Goal: Understand process/instructions: Learn about a topic

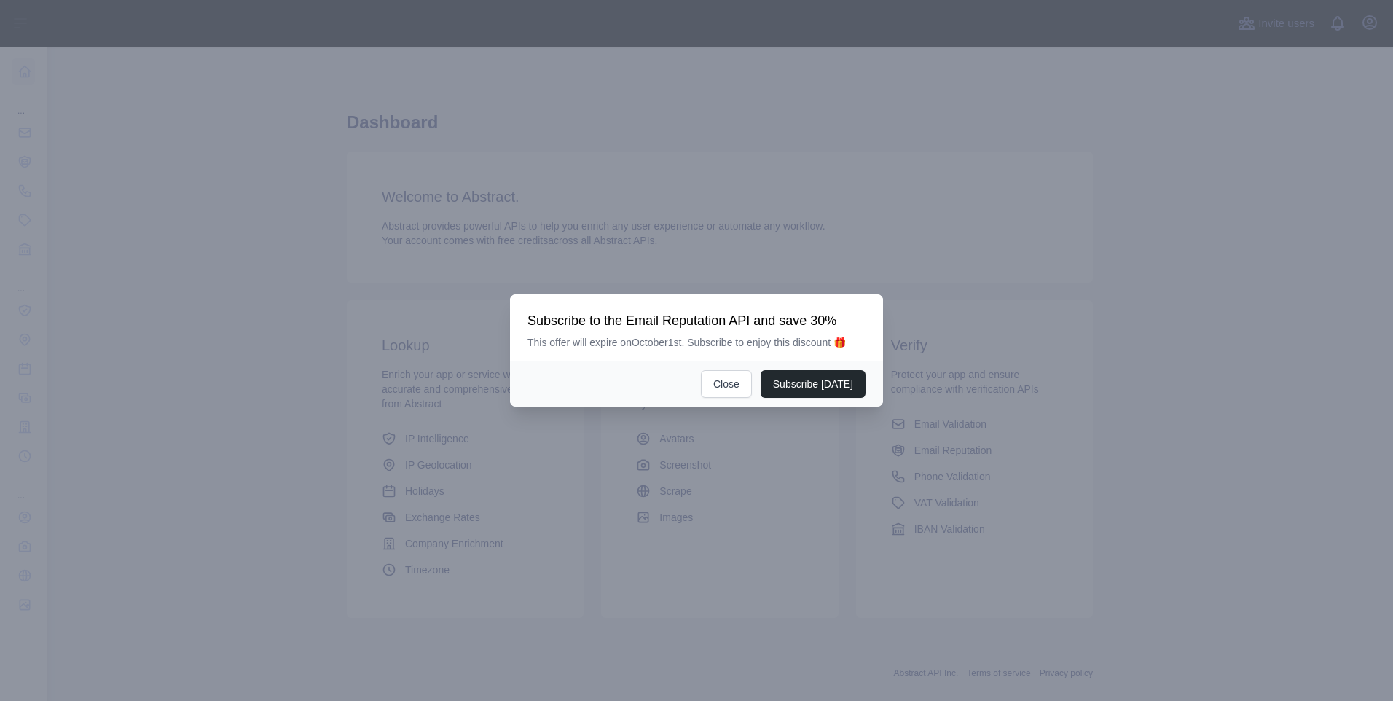
click at [55, 129] on div at bounding box center [696, 350] width 1393 height 701
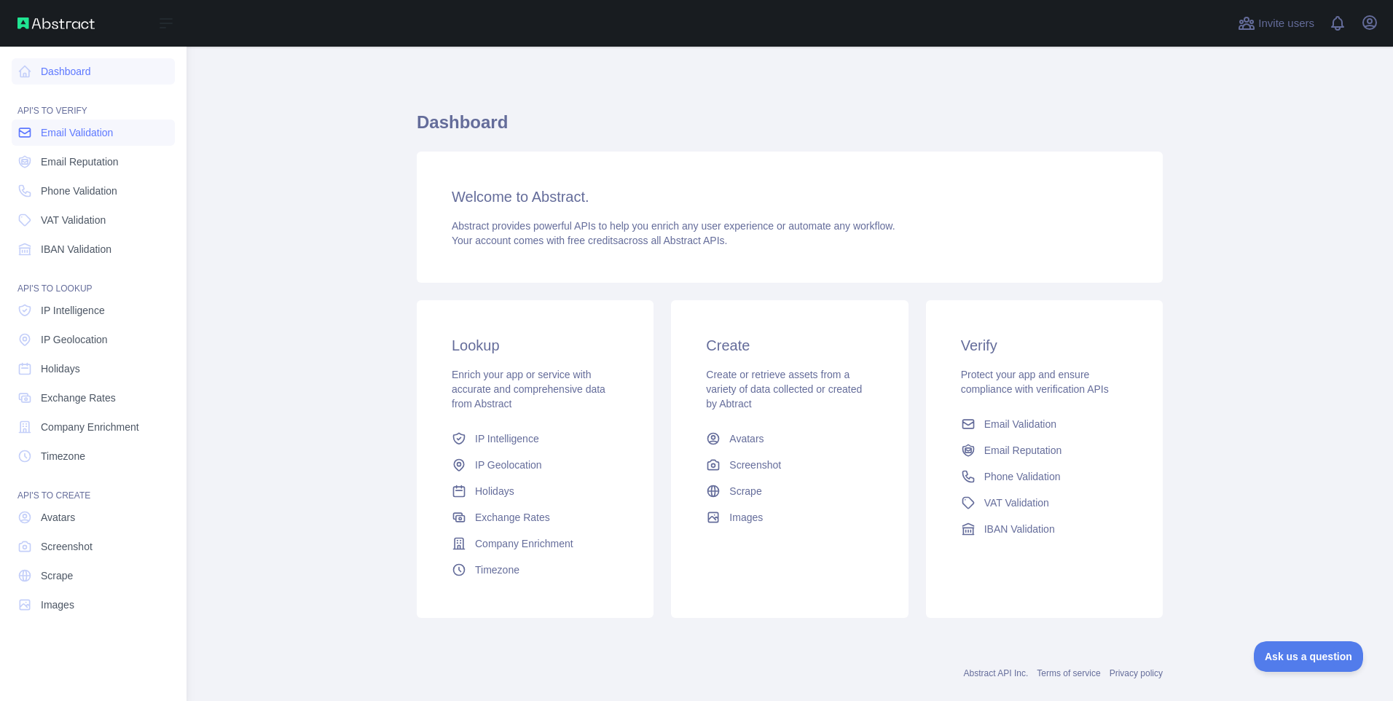
click at [28, 133] on icon at bounding box center [24, 132] width 15 height 15
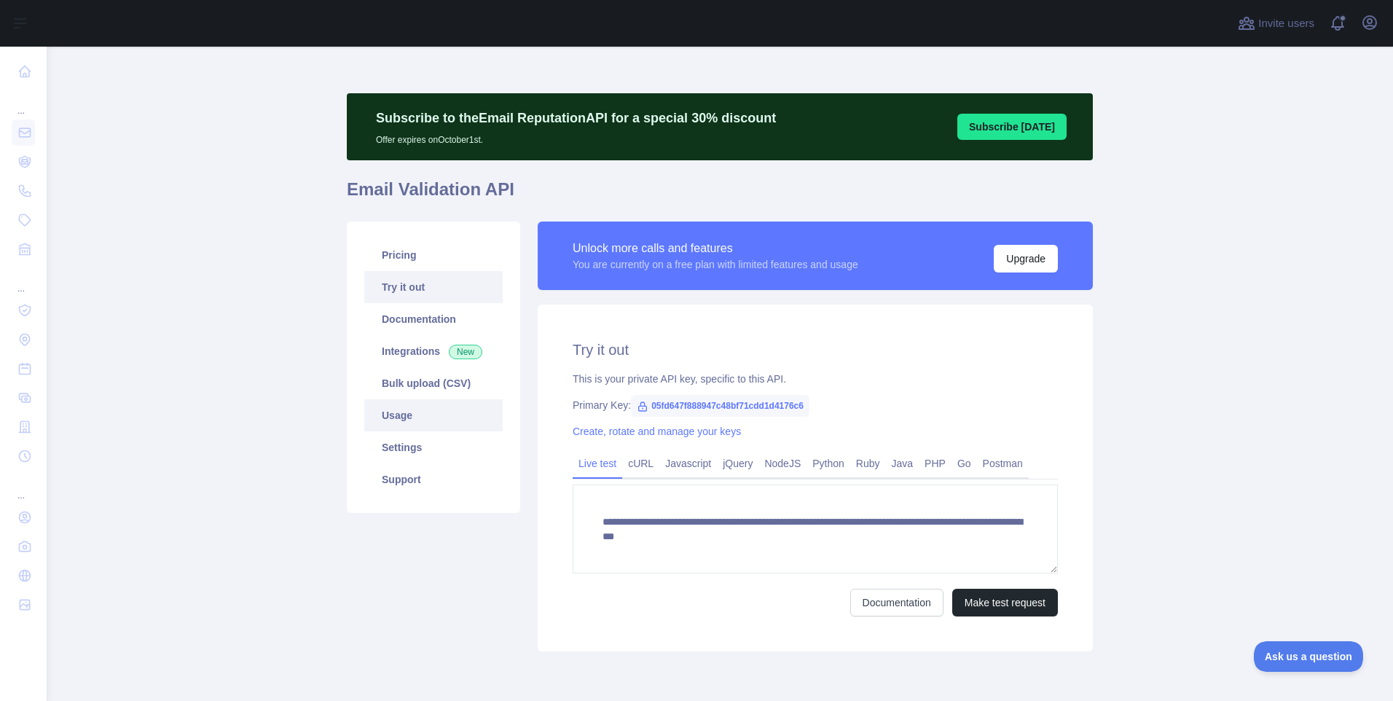
click at [385, 410] on link "Usage" at bounding box center [433, 415] width 138 height 32
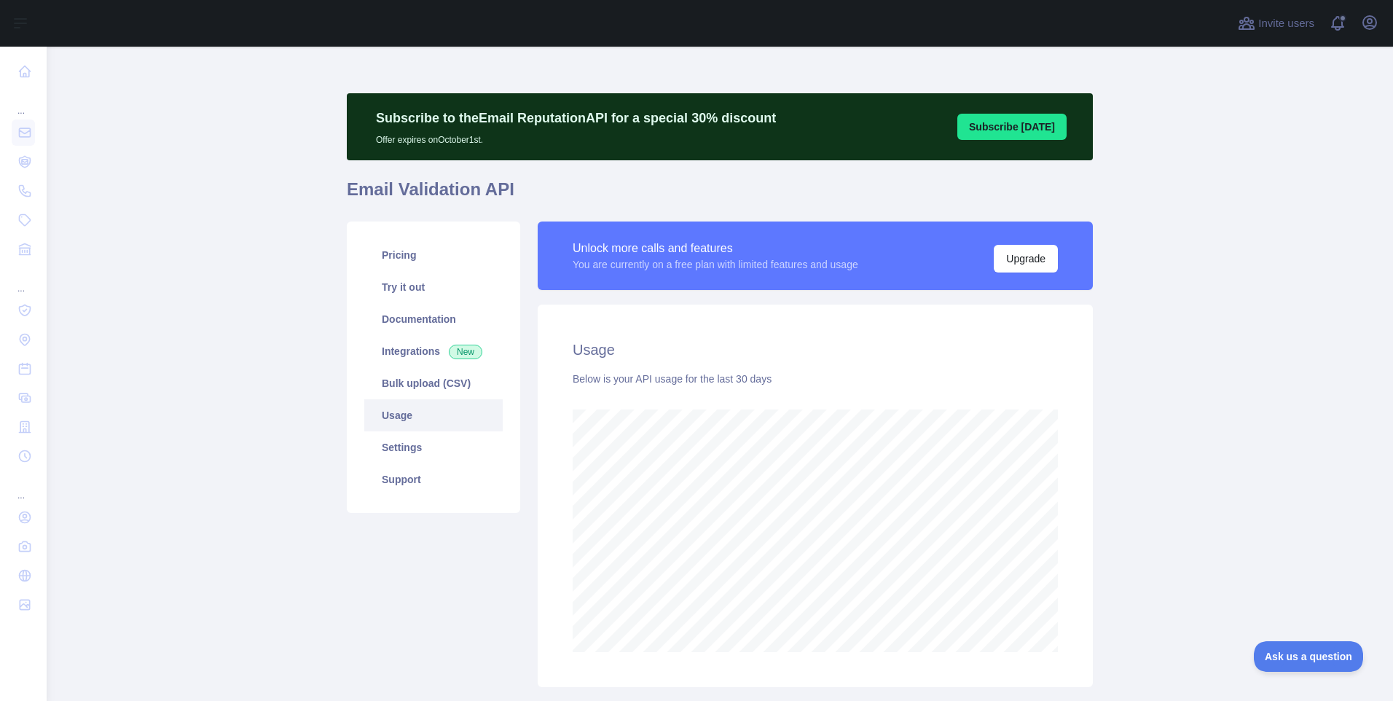
scroll to position [654, 1336]
drag, startPoint x: 344, startPoint y: 188, endPoint x: 506, endPoint y: 190, distance: 162.5
click at [506, 190] on h1 "Email Validation API" at bounding box center [720, 195] width 746 height 35
copy h1 "Email Validation API"
copy h2 "Usage"
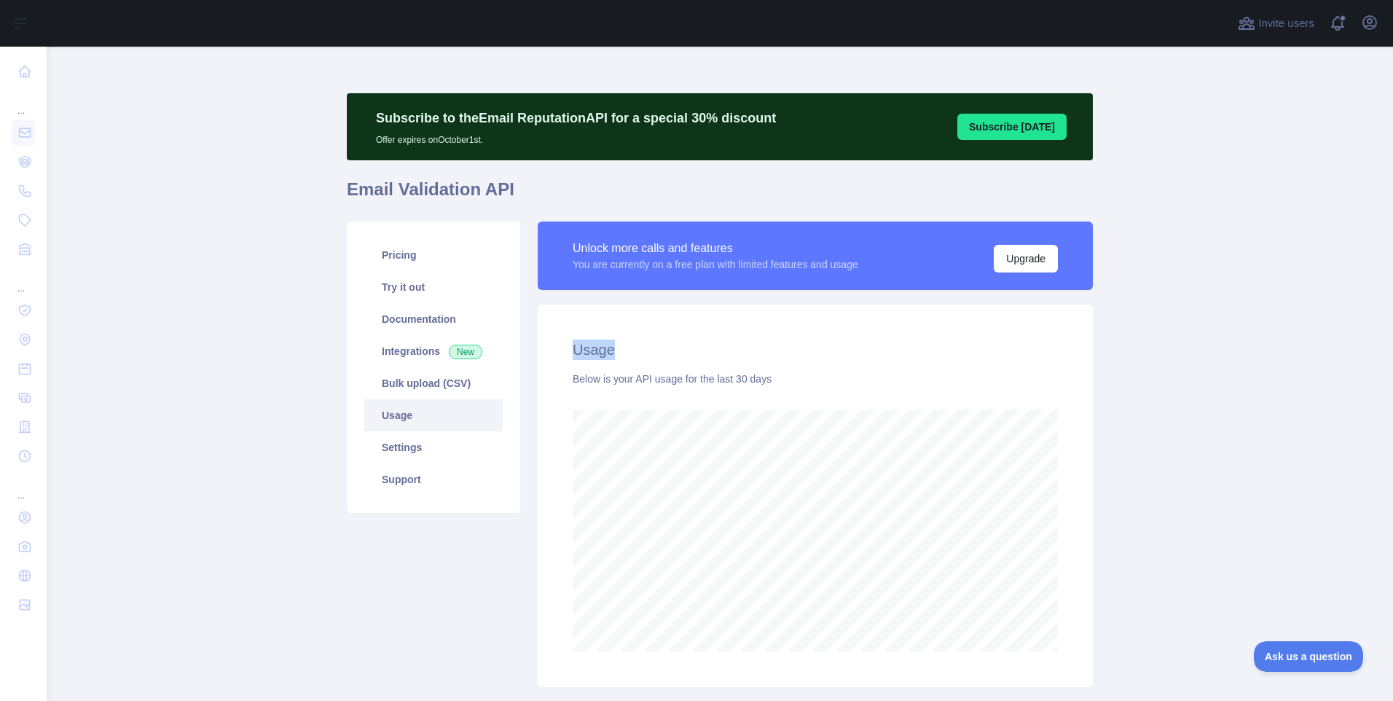
drag, startPoint x: 571, startPoint y: 348, endPoint x: 615, endPoint y: 351, distance: 44.5
click at [615, 351] on h2 "Usage" at bounding box center [815, 350] width 485 height 20
click at [412, 288] on link "Try it out" at bounding box center [433, 287] width 138 height 32
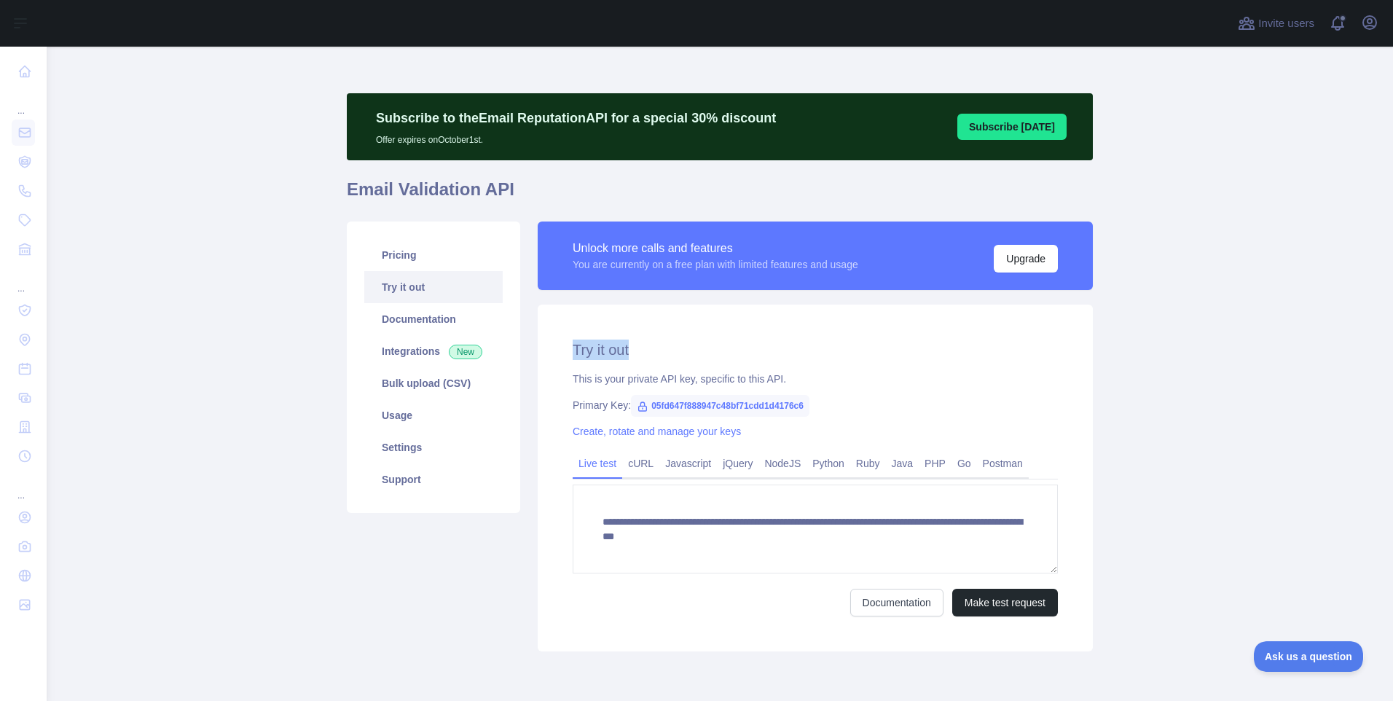
copy h2 "Try it out"
drag, startPoint x: 559, startPoint y: 346, endPoint x: 626, endPoint y: 346, distance: 67.0
click at [626, 346] on div "**********" at bounding box center [815, 478] width 555 height 347
